Goal: Navigation & Orientation: Find specific page/section

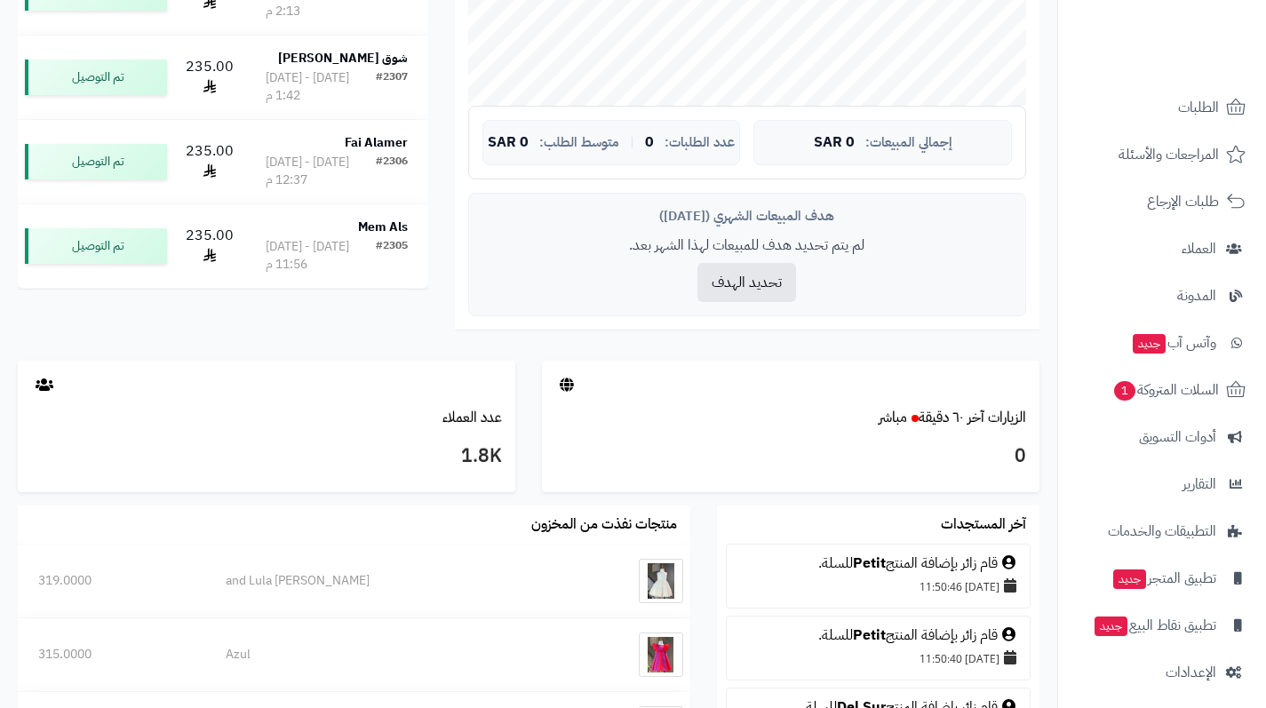
scroll to position [105, 0]
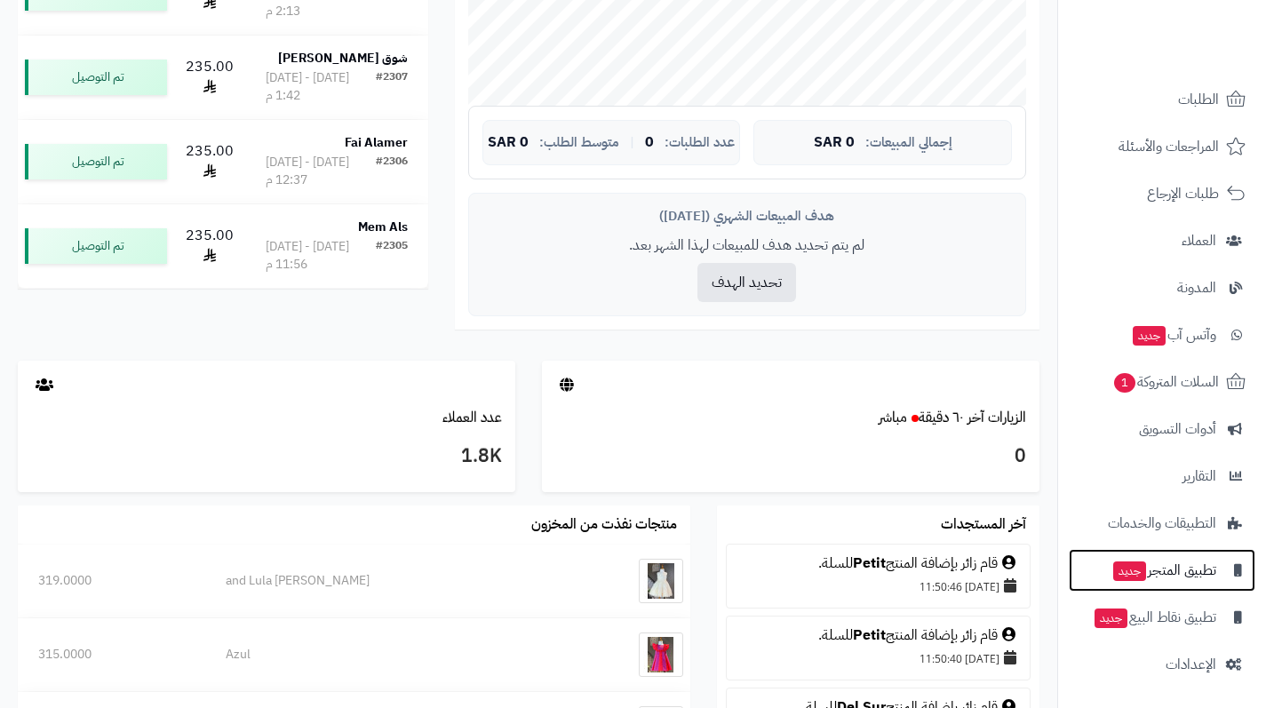
click at [1207, 574] on span "تطبيق المتجر جديد" at bounding box center [1164, 570] width 105 height 25
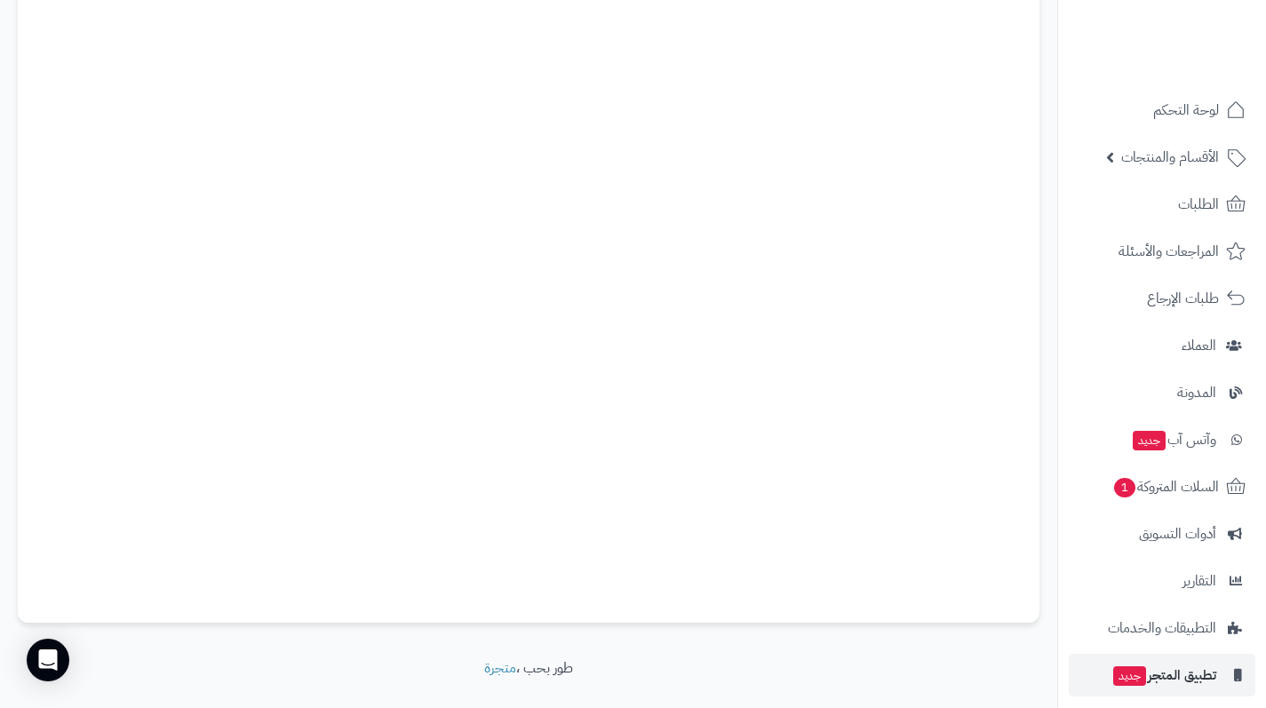
scroll to position [270, 0]
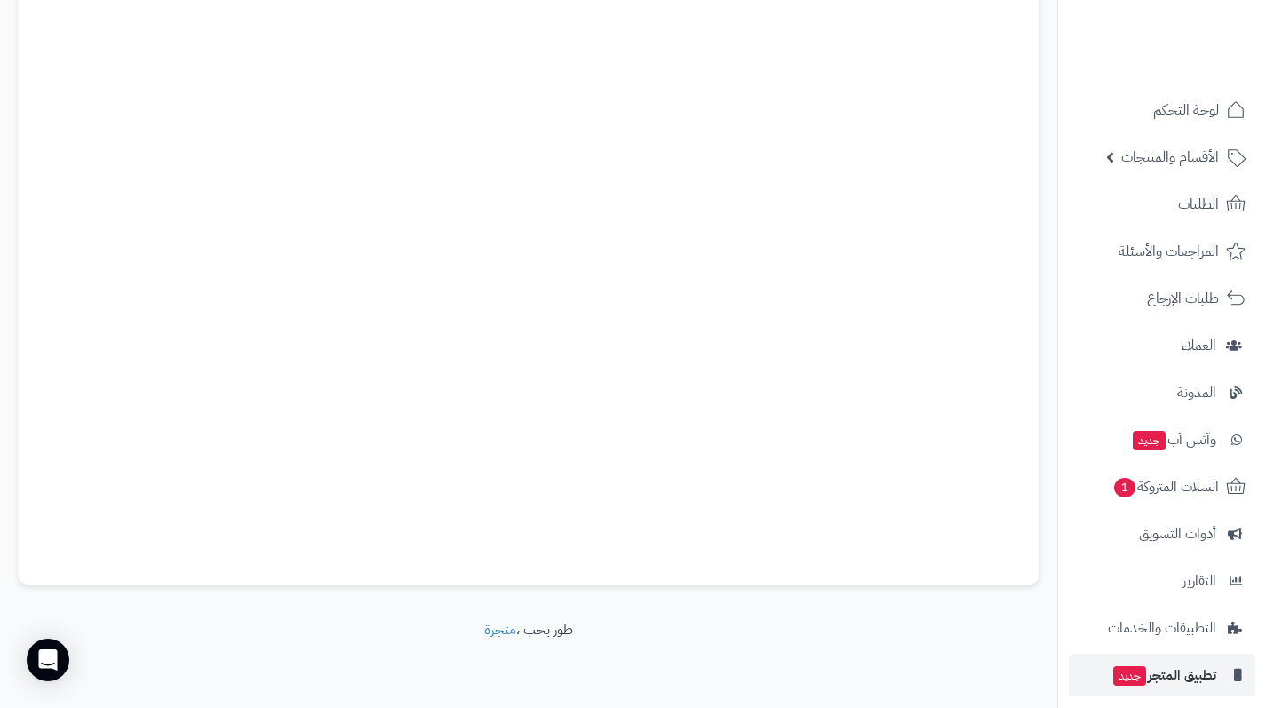
click at [905, 651] on footer "طور بحب ، متجرة" at bounding box center [528, 664] width 1057 height 89
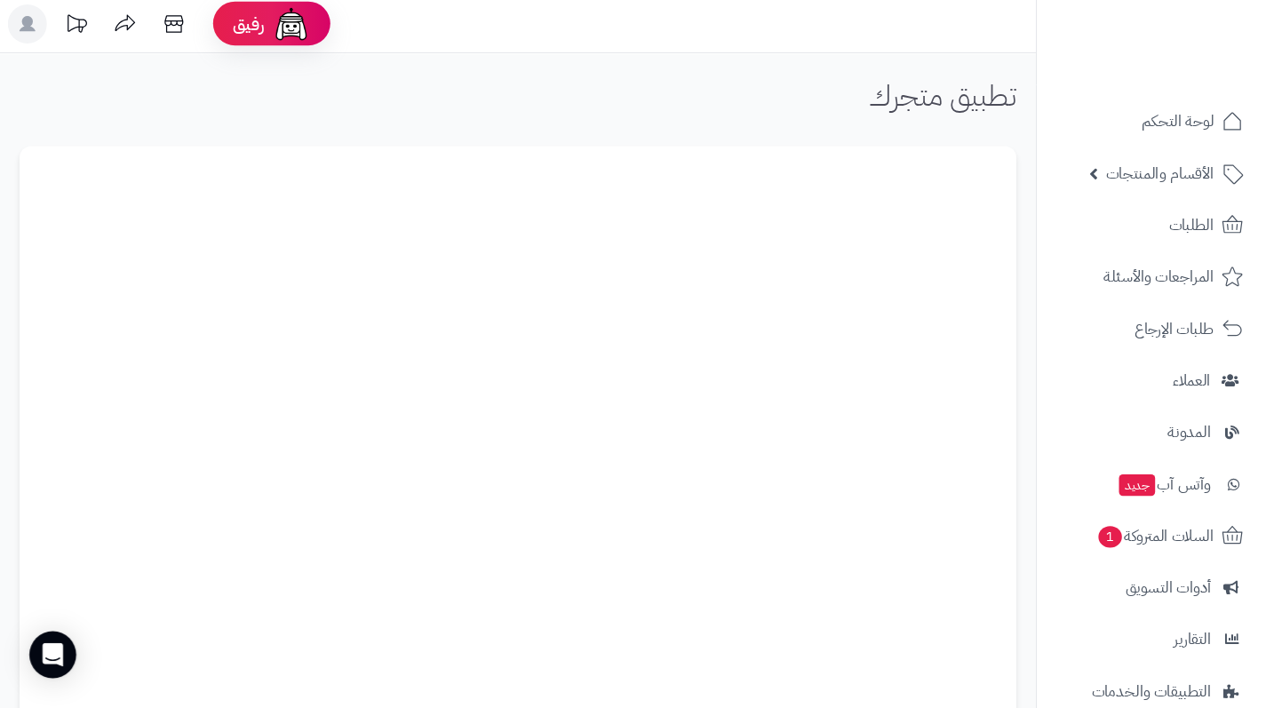
scroll to position [0, 0]
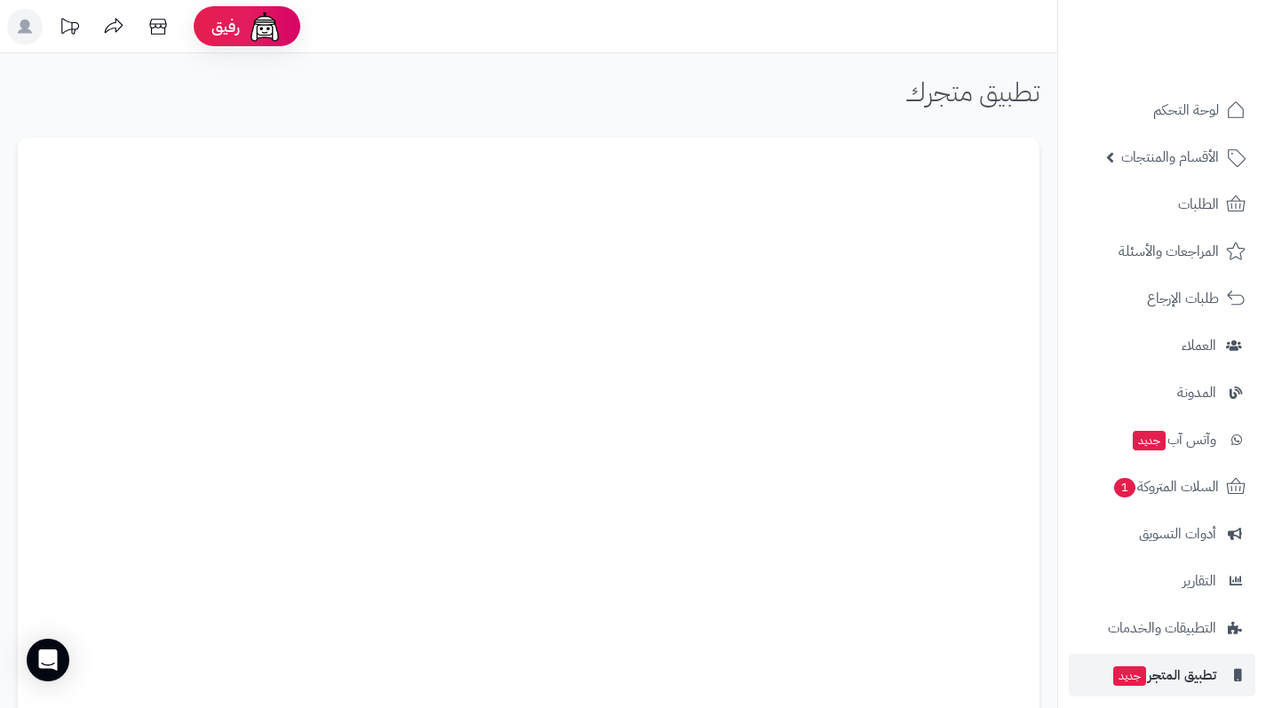
click at [186, 110] on div "تطبيق متجرك" at bounding box center [529, 98] width 1022 height 43
